Goal: Information Seeking & Learning: Learn about a topic

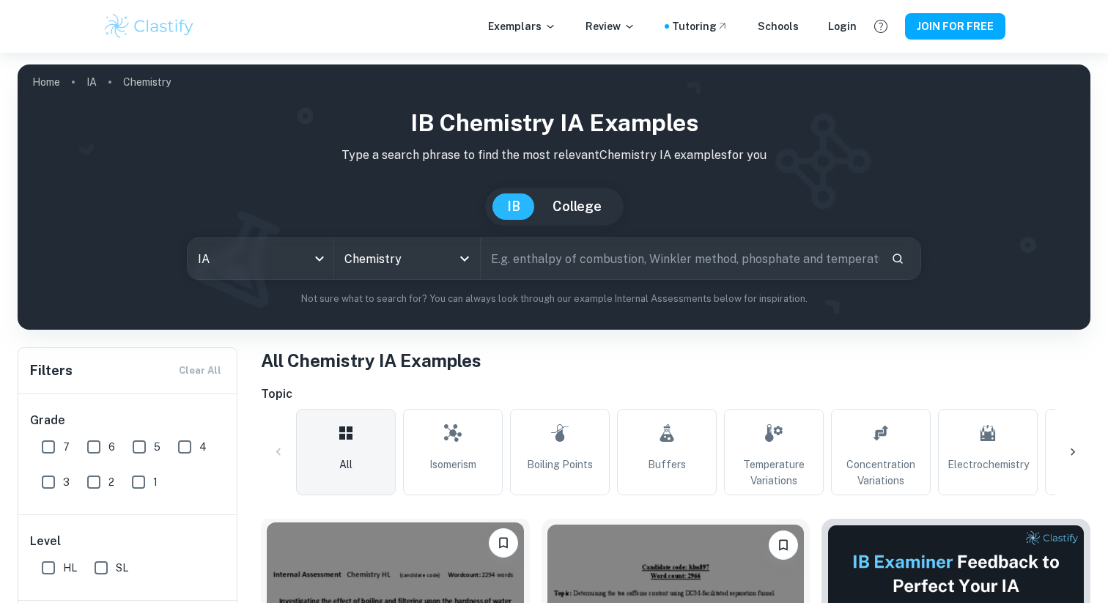
scroll to position [229, 0]
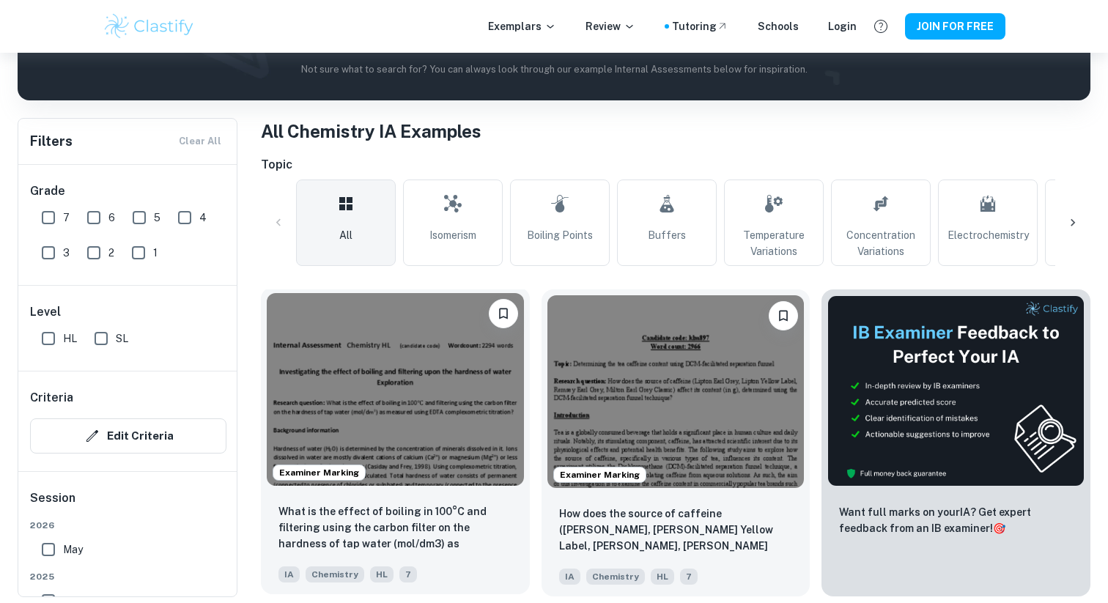
click at [372, 360] on img at bounding box center [395, 389] width 257 height 193
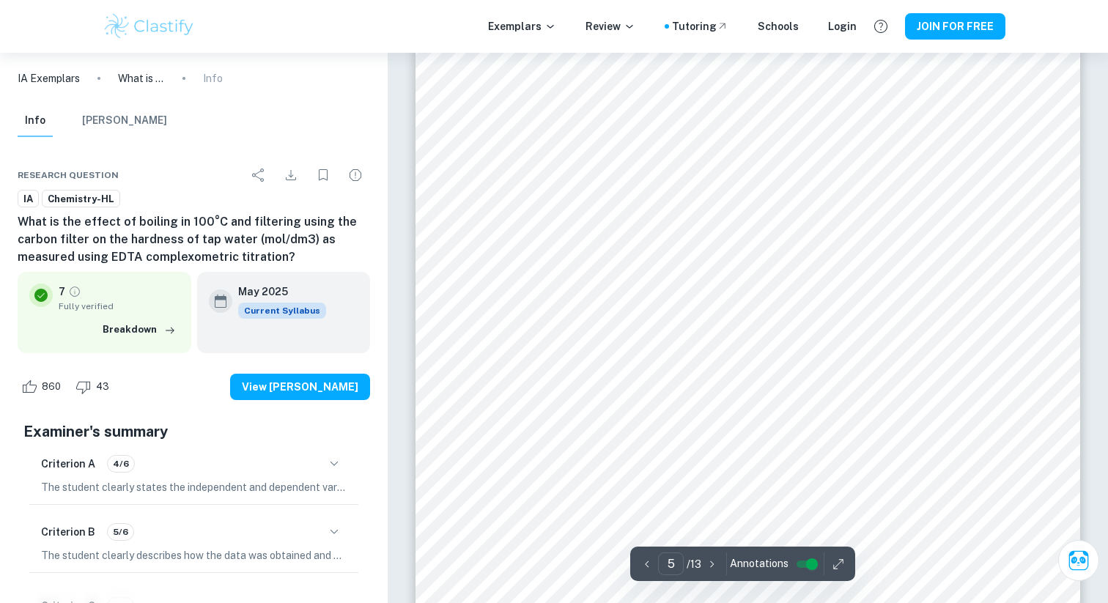
scroll to position [4191, 0]
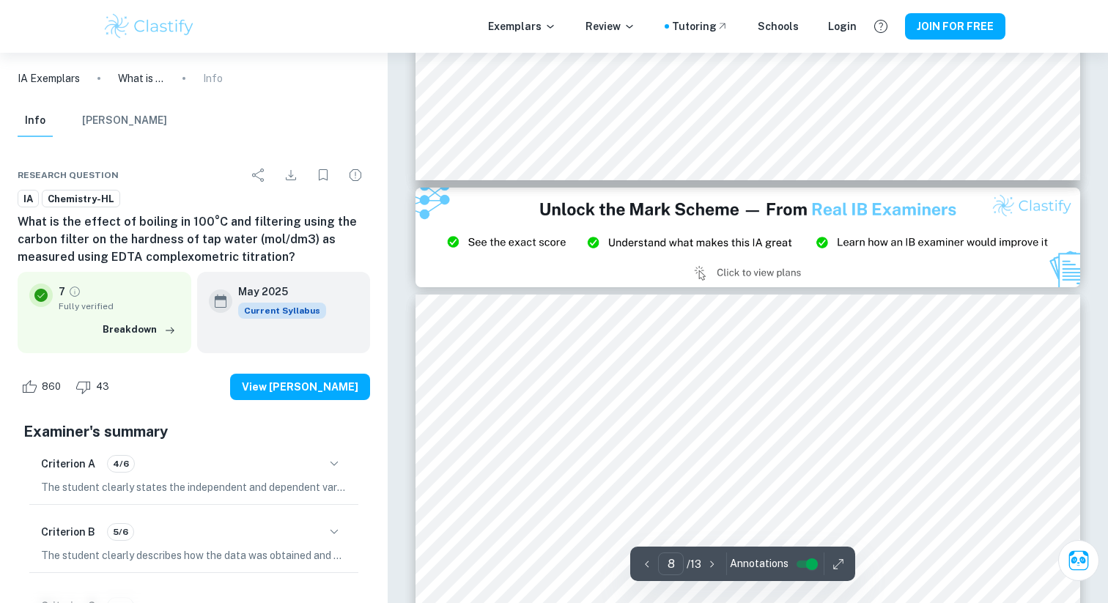
type input "9"
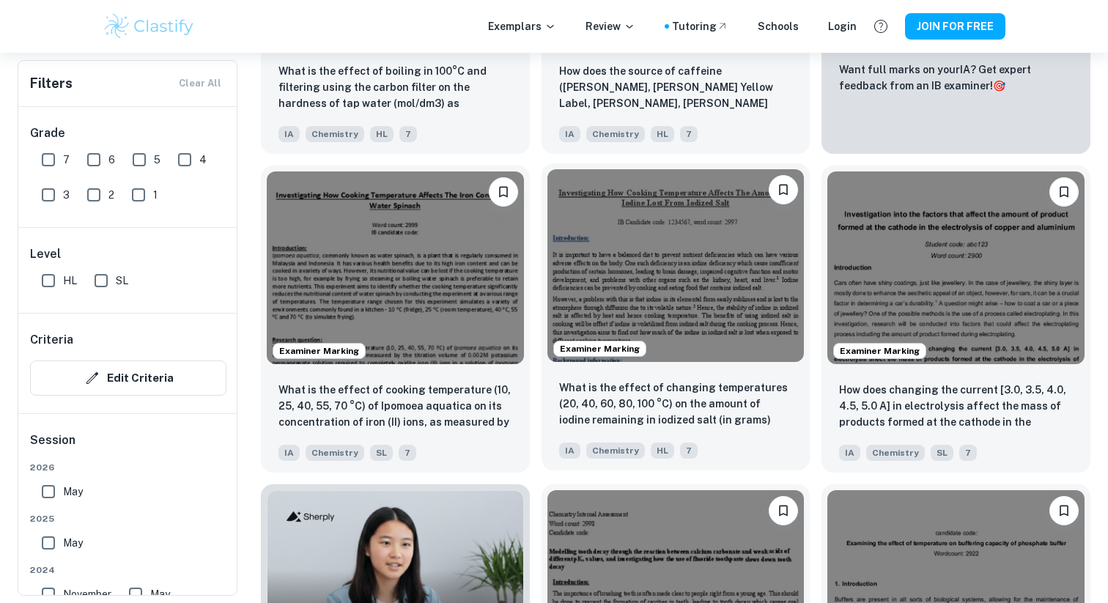
scroll to position [618, 0]
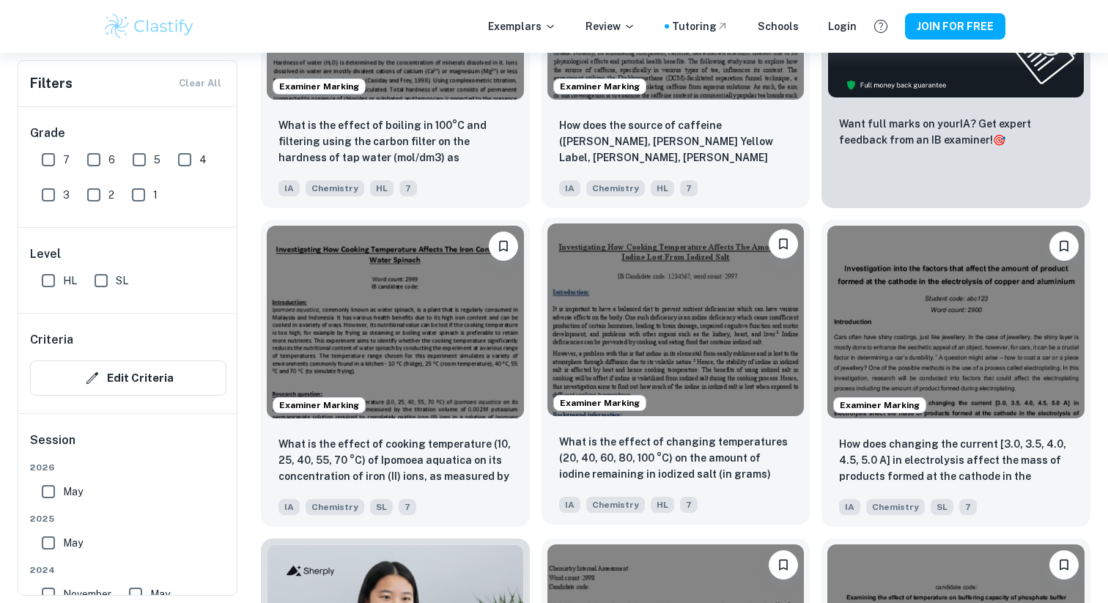
click at [658, 297] on img at bounding box center [676, 320] width 257 height 193
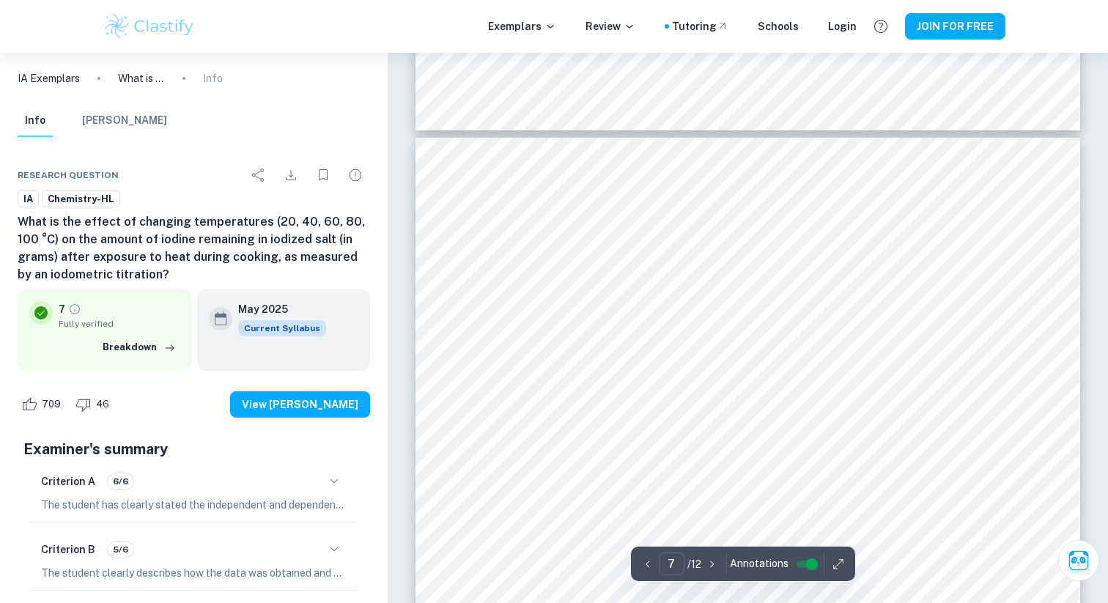
scroll to position [5405, 0]
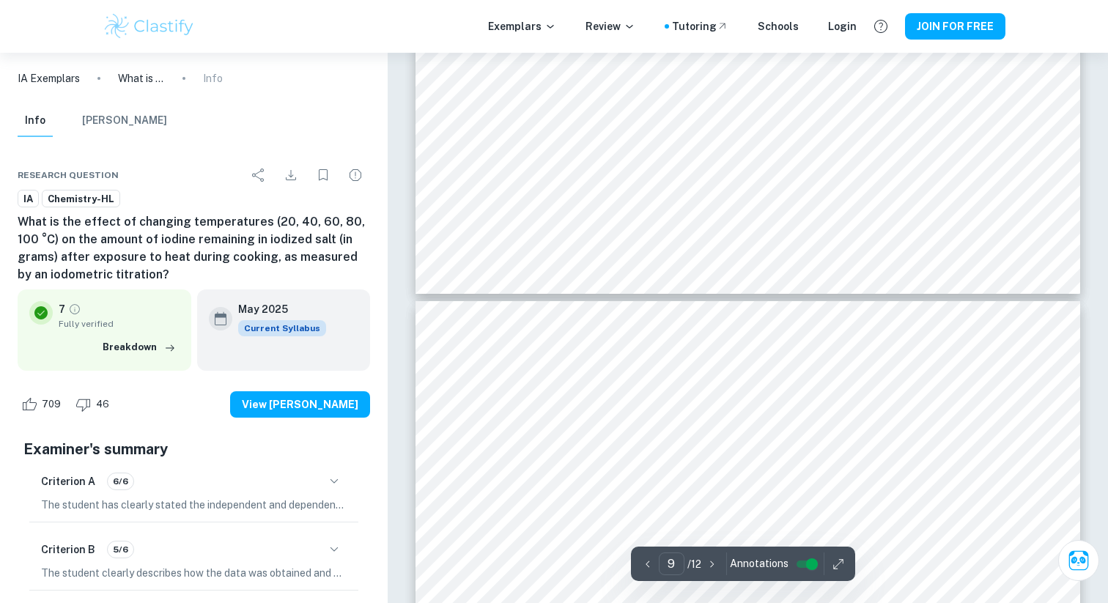
type input "10"
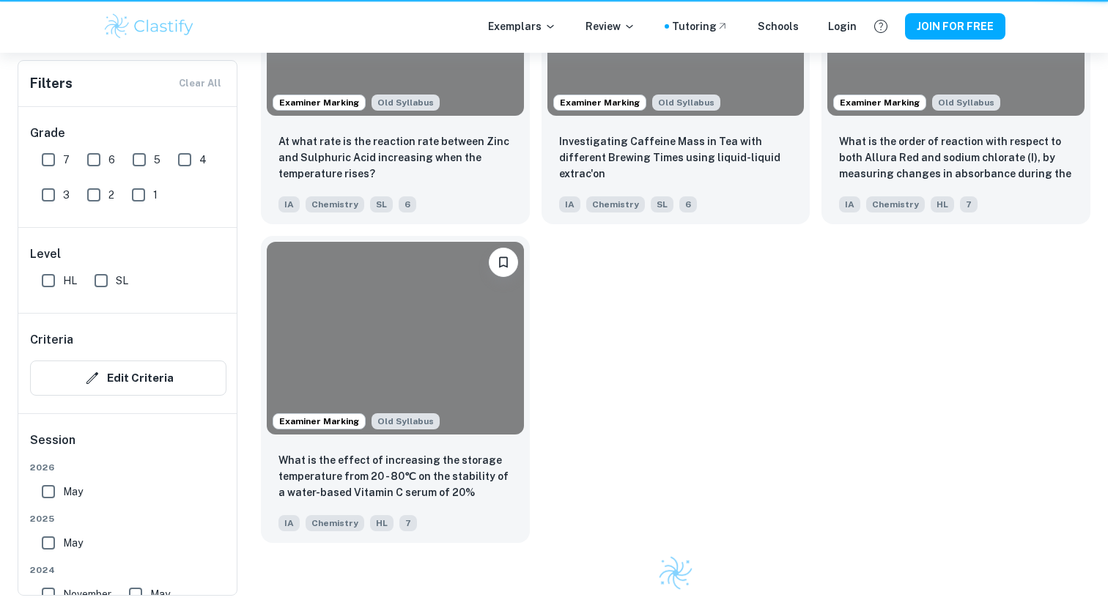
scroll to position [618, 0]
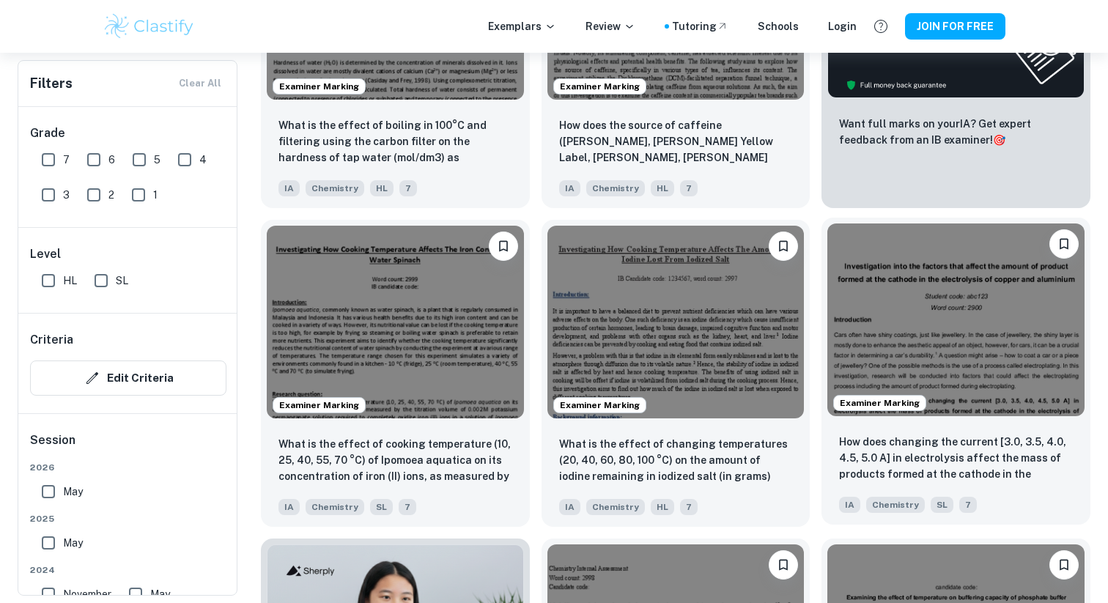
click at [967, 335] on img at bounding box center [956, 320] width 257 height 193
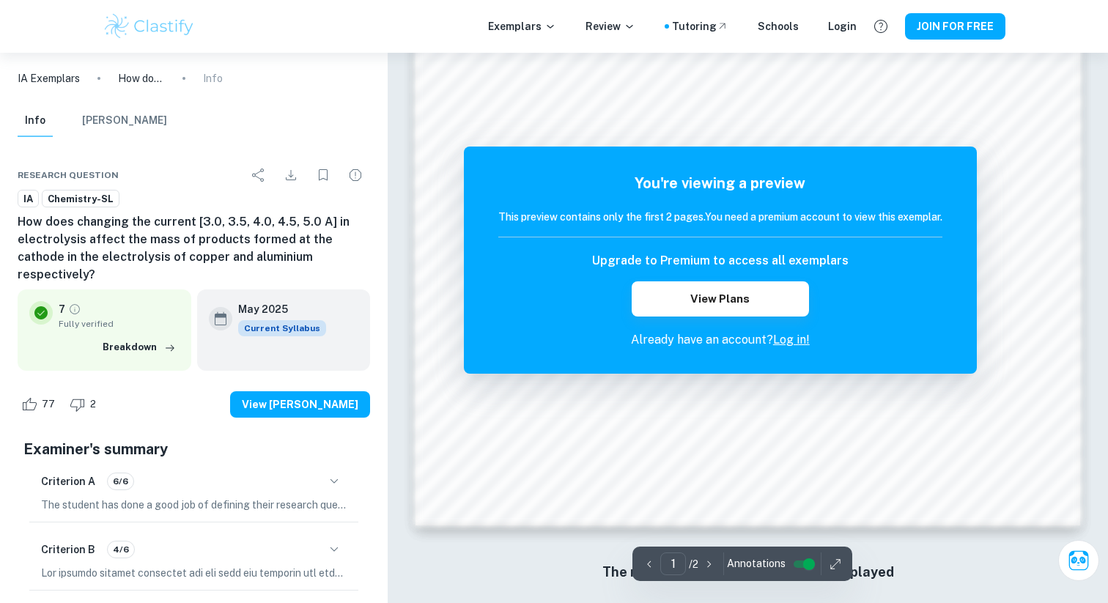
scroll to position [1454, 0]
